Goal: Navigation & Orientation: Find specific page/section

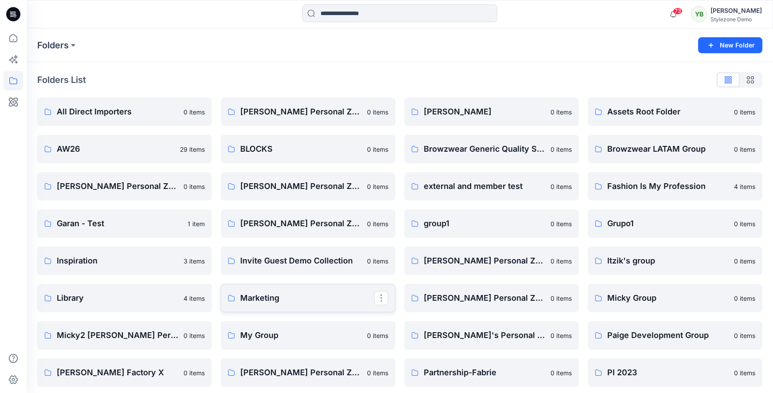
click at [281, 293] on p "Marketing" at bounding box center [307, 298] width 134 height 12
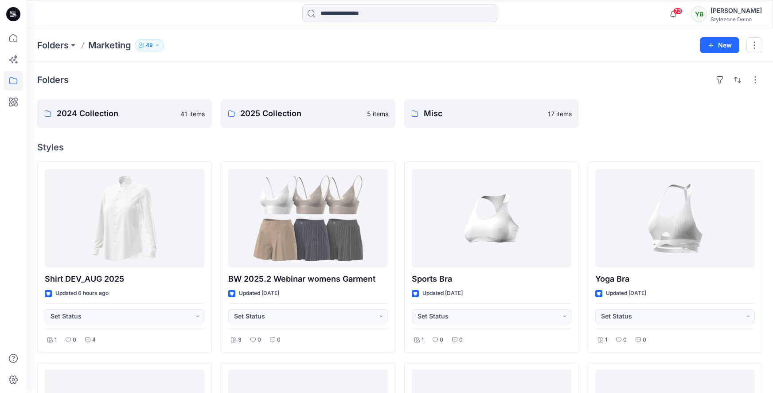
click at [157, 45] on icon "button" at bounding box center [157, 44] width 2 height 1
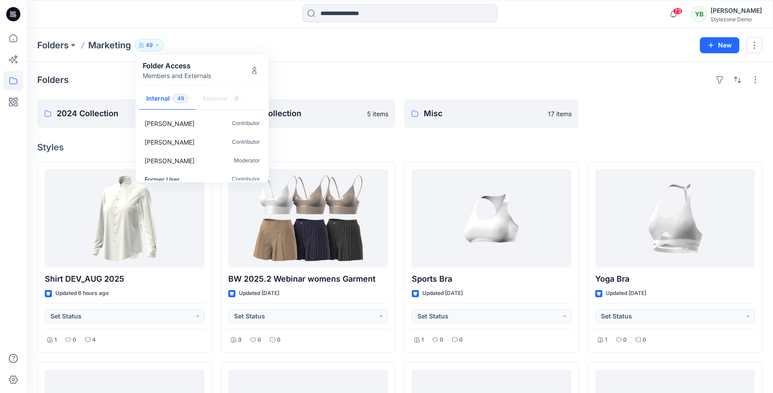
click at [192, 77] on p "Members and Externals" at bounding box center [177, 75] width 68 height 9
click at [299, 73] on div "Folders" at bounding box center [399, 80] width 725 height 14
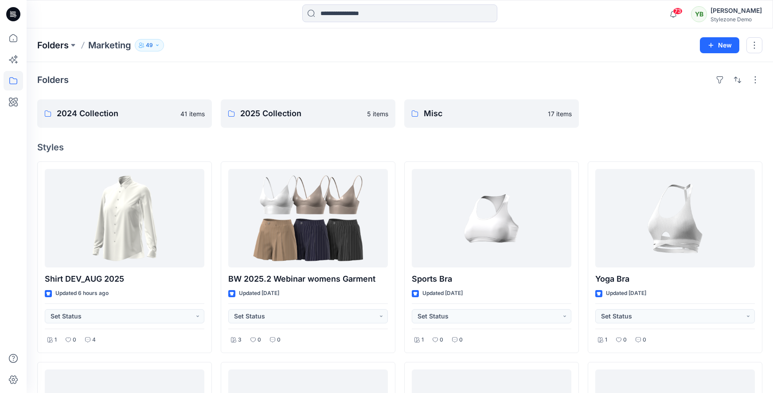
click at [55, 47] on p "Folders" at bounding box center [52, 45] width 31 height 12
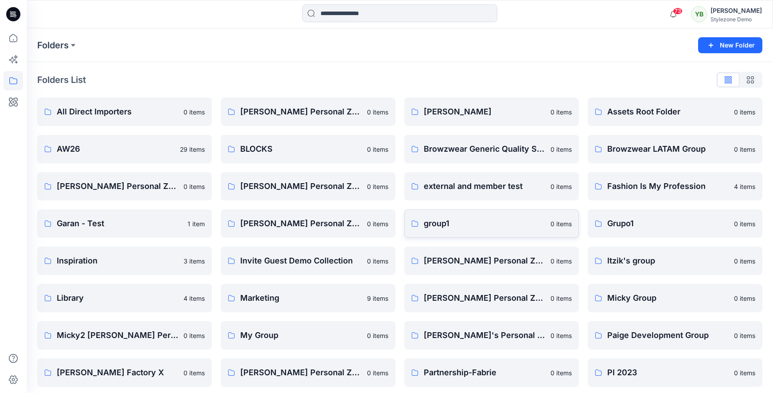
click at [471, 224] on p "group1" at bounding box center [484, 223] width 121 height 12
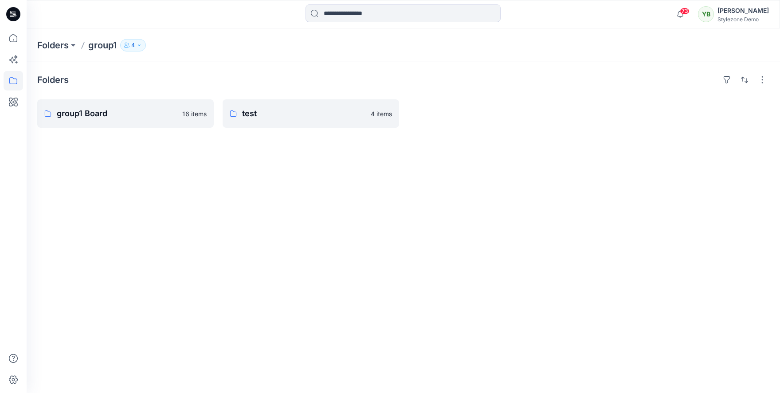
click at [136, 50] on button "4" at bounding box center [133, 45] width 26 height 12
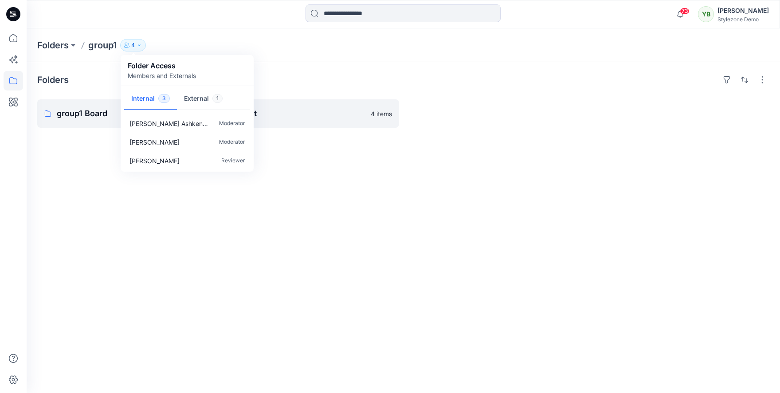
drag, startPoint x: 286, startPoint y: 79, endPoint x: 211, endPoint y: 65, distance: 76.2
click at [286, 79] on div "Folders" at bounding box center [403, 80] width 732 height 14
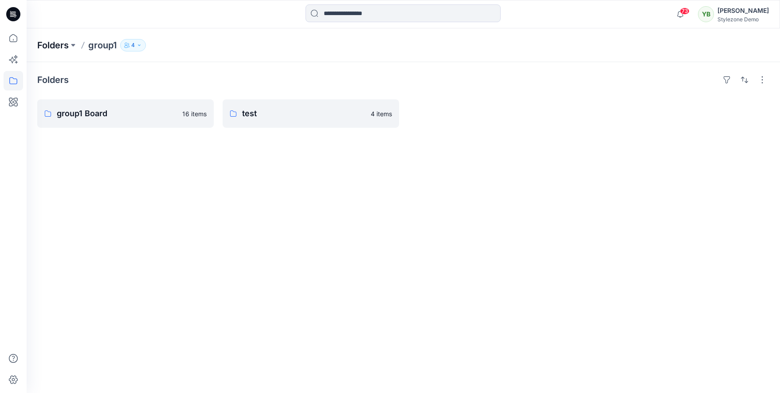
click at [60, 46] on p "Folders" at bounding box center [52, 45] width 31 height 12
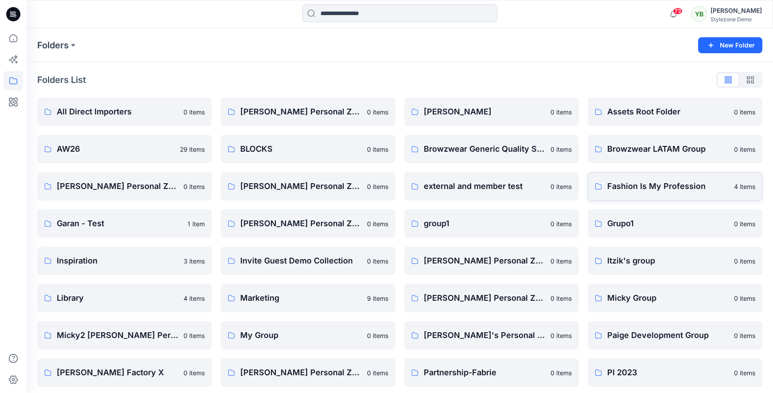
click at [637, 192] on link "Fashion Is My Profession 4 items" at bounding box center [675, 186] width 175 height 28
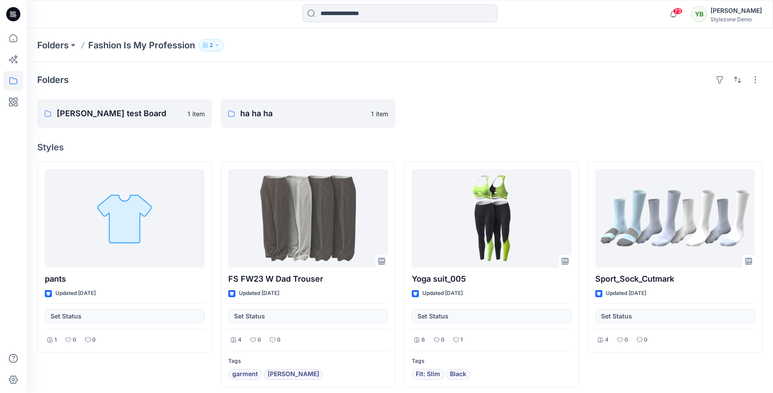
click at [215, 47] on icon "button" at bounding box center [217, 45] width 5 height 5
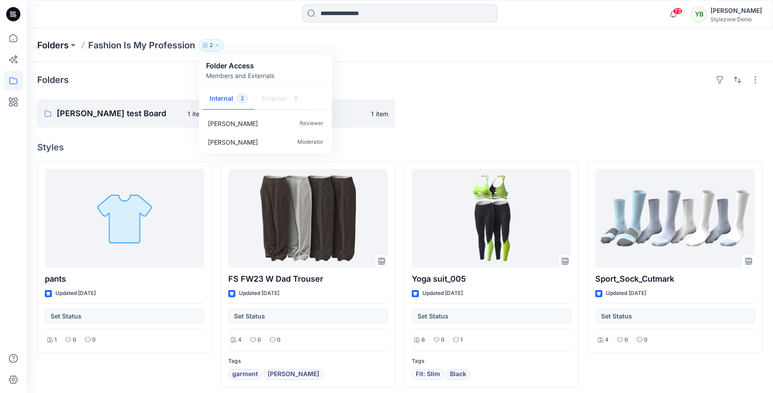
click at [53, 47] on p "Folders" at bounding box center [52, 45] width 31 height 12
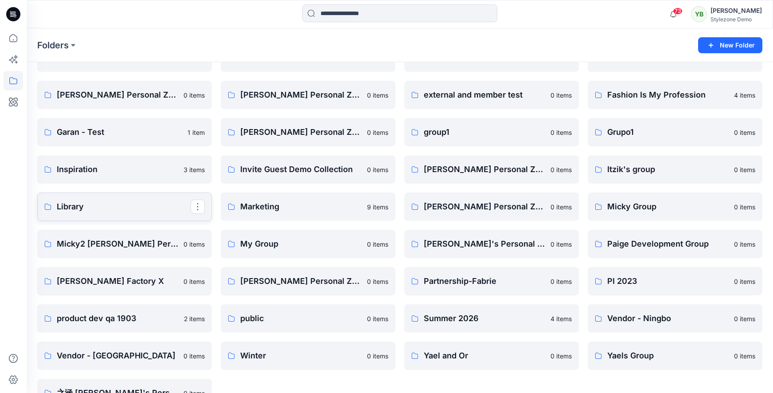
scroll to position [94, 0]
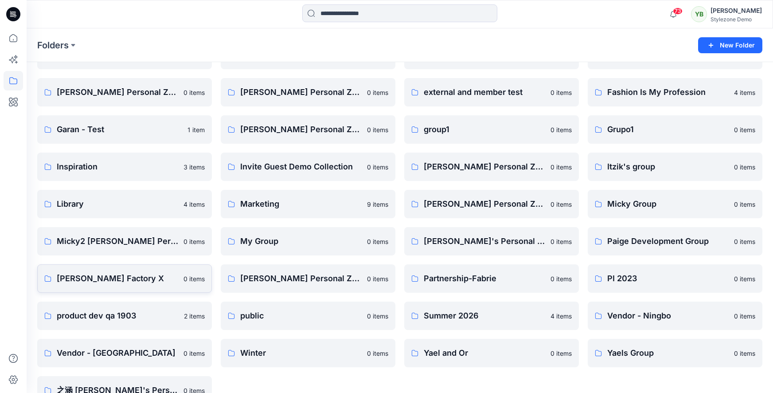
click at [129, 281] on p "[PERSON_NAME] Factory X" at bounding box center [117, 278] width 121 height 12
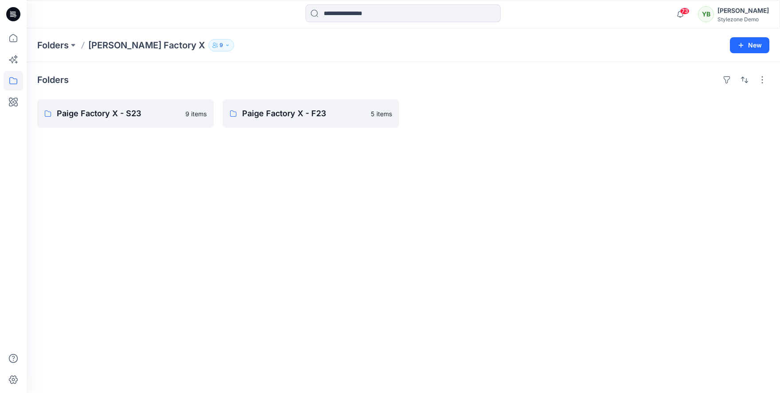
click at [208, 50] on button "9" at bounding box center [221, 45] width 26 height 12
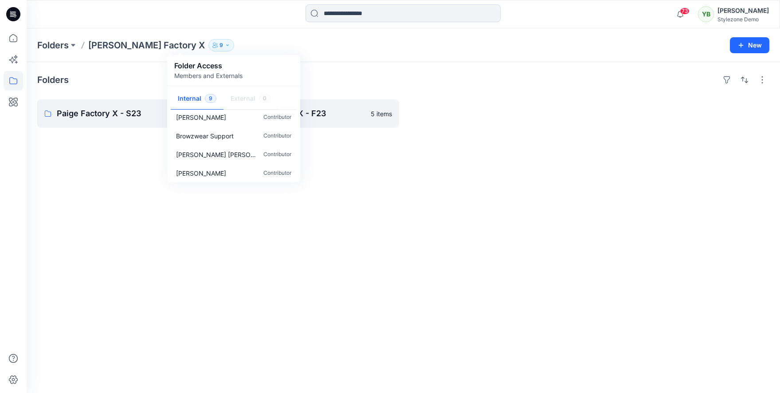
scroll to position [101, 0]
click at [222, 42] on div "Folders [PERSON_NAME] Factory X 9 Folder Access Members and Externals Internal …" at bounding box center [368, 45] width 663 height 12
